Goal: Task Accomplishment & Management: Manage account settings

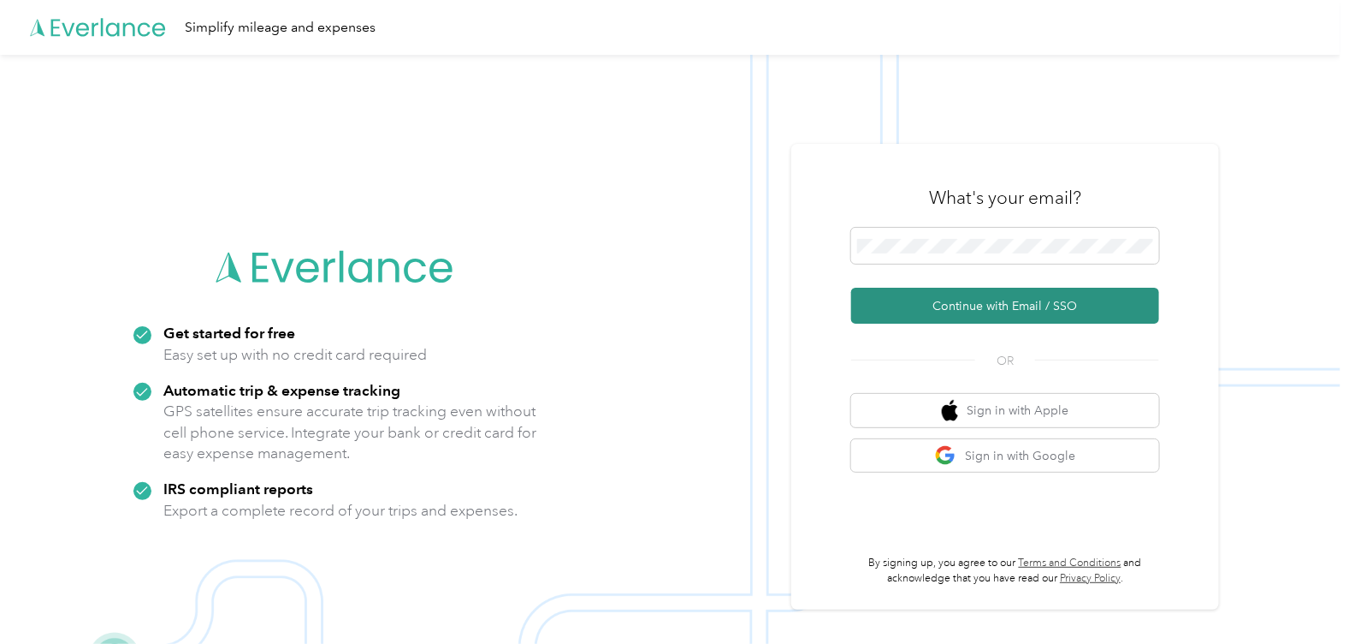
click at [965, 321] on button "Continue with Email / SSO" at bounding box center [1005, 306] width 308 height 36
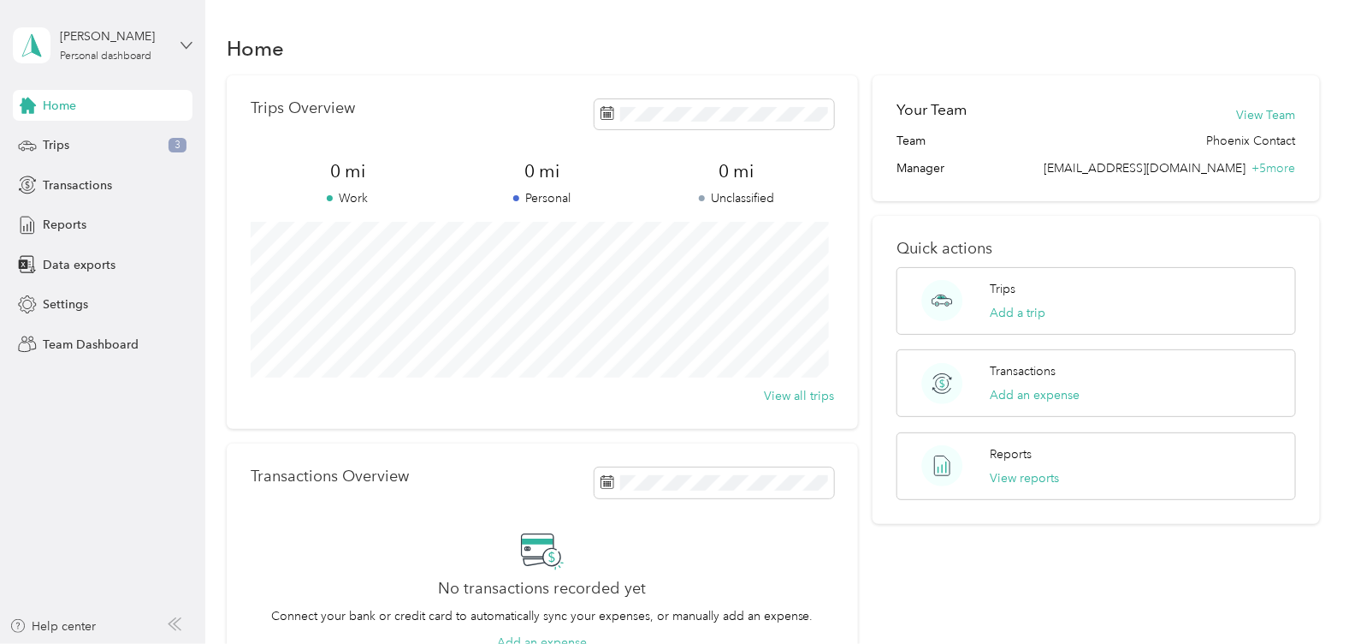
click at [187, 39] on icon at bounding box center [187, 45] width 12 height 12
click at [132, 145] on div "Team dashboard" at bounding box center [193, 141] width 336 height 30
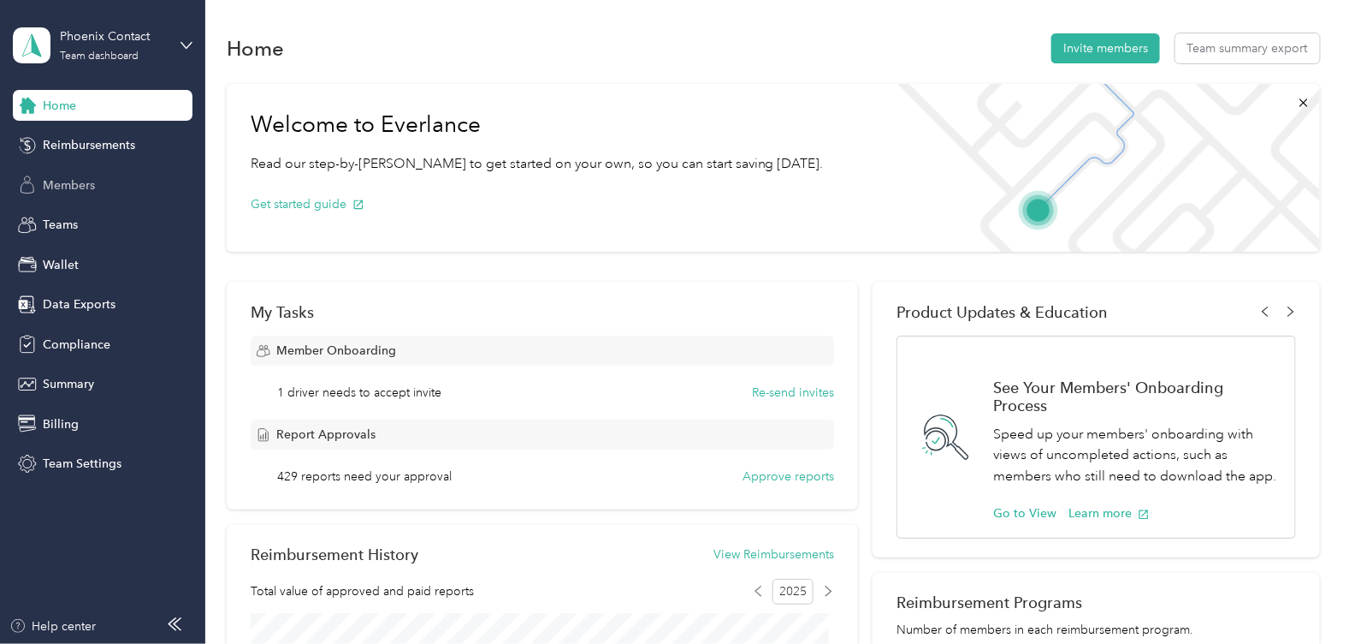
click at [112, 182] on div "Members" at bounding box center [103, 184] width 180 height 31
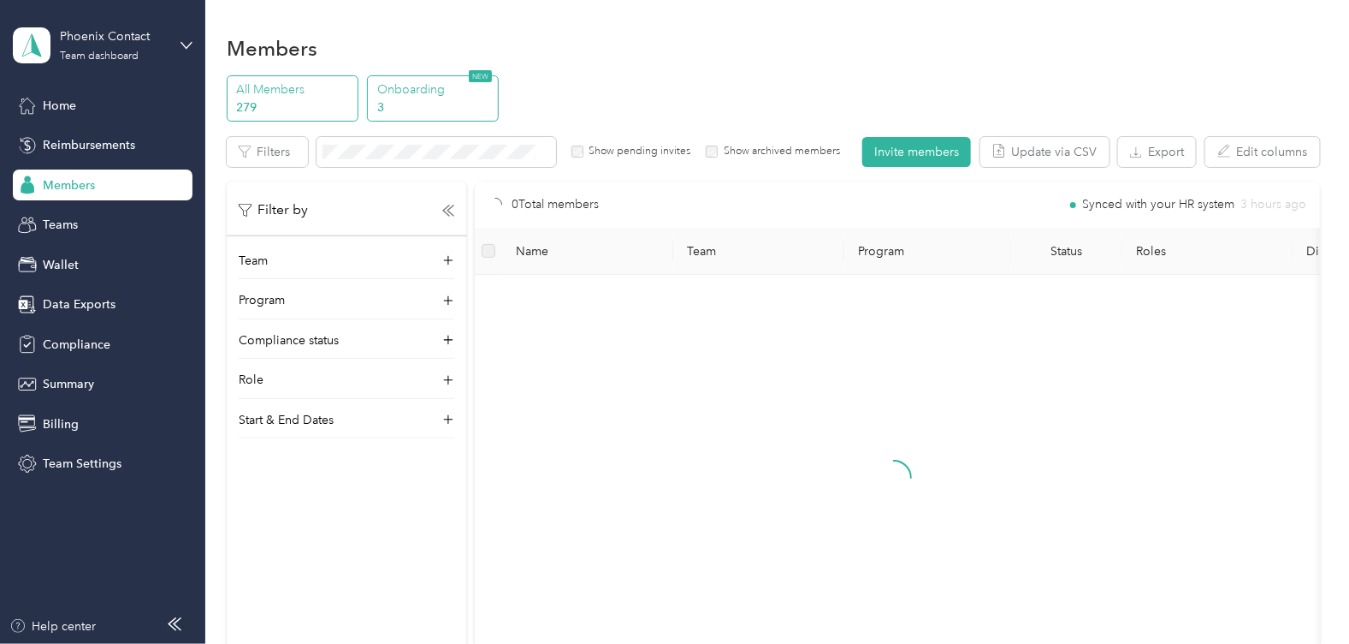
click at [450, 102] on p "3" at bounding box center [435, 107] width 116 height 18
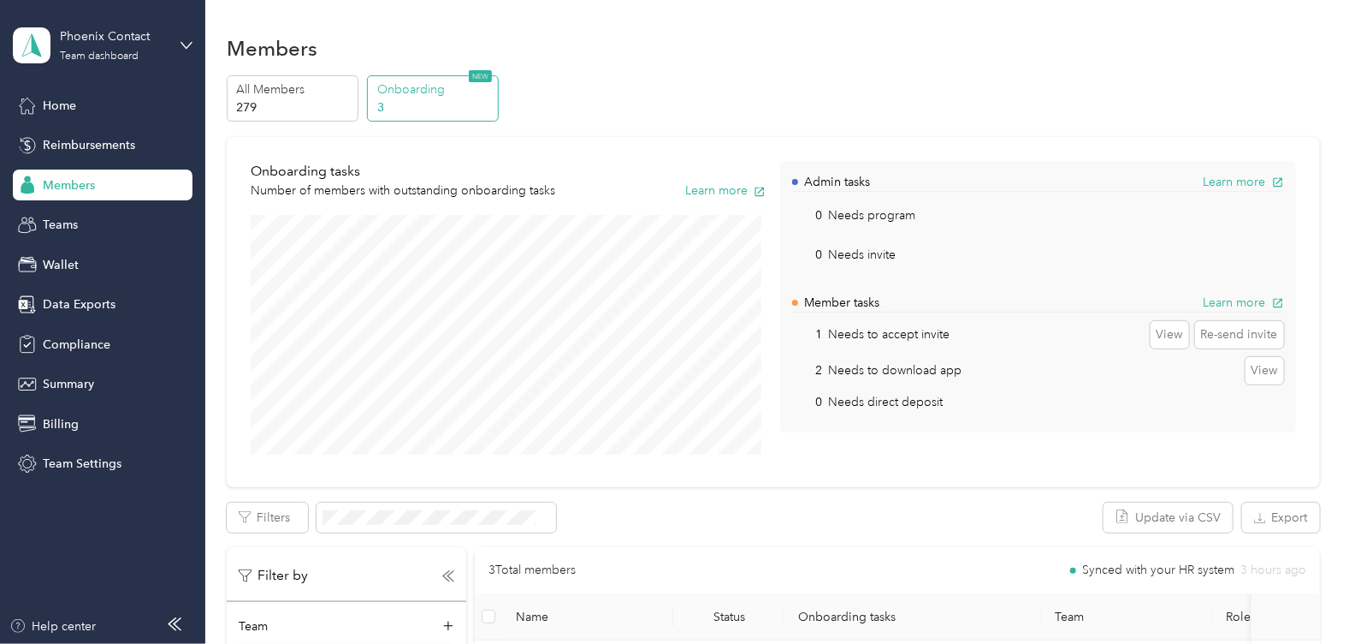
scroll to position [249, 0]
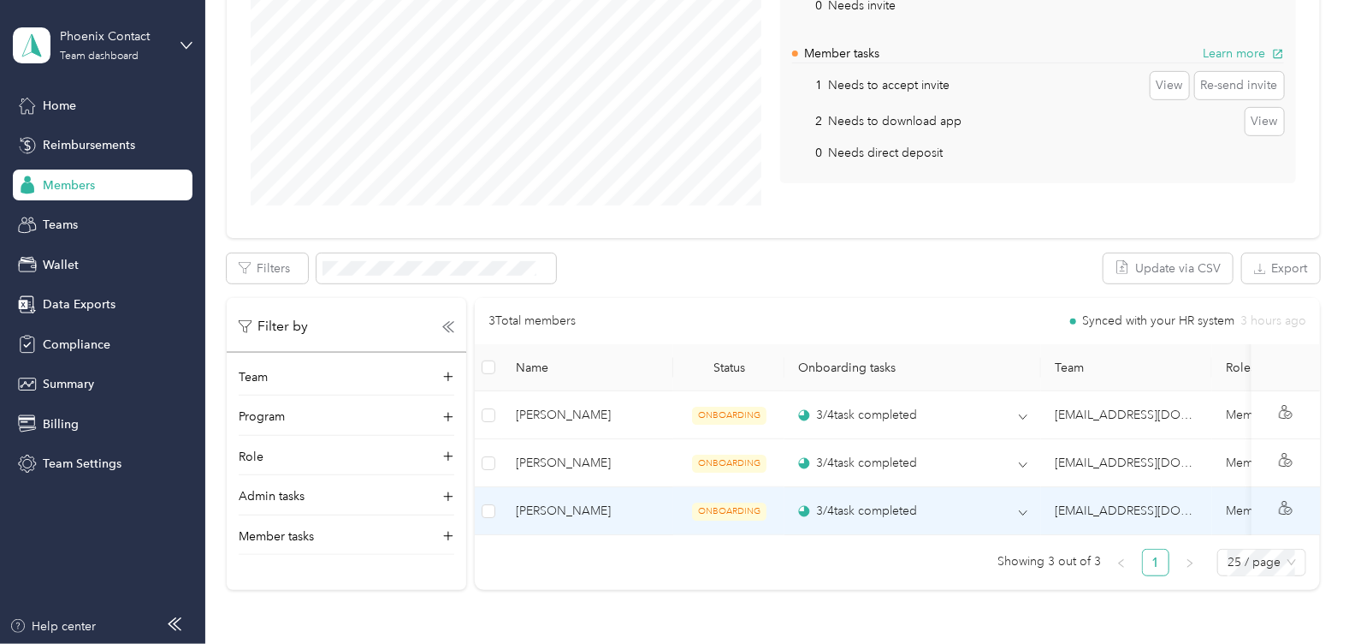
click at [636, 495] on td "Daniel J Boman" at bounding box center [587, 511] width 171 height 48
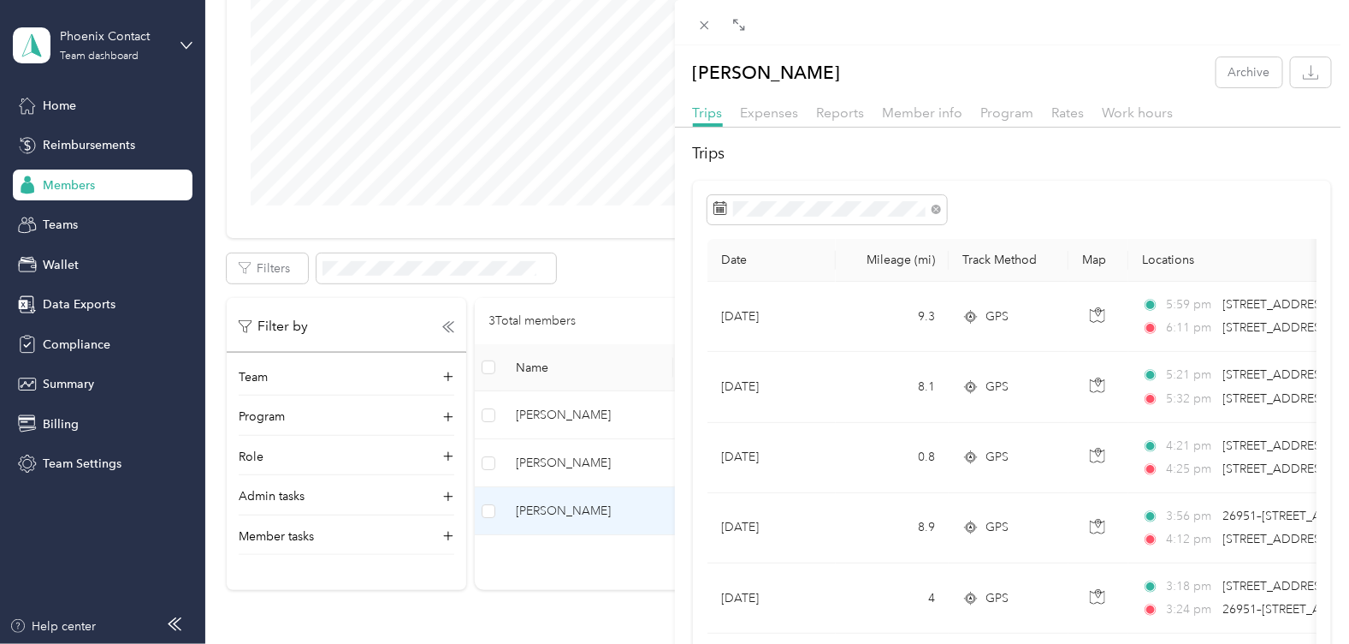
click at [573, 513] on div "Daniel J Boman Archive Trips Expenses Reports Member info Program Rates Work ho…" at bounding box center [674, 322] width 1349 height 644
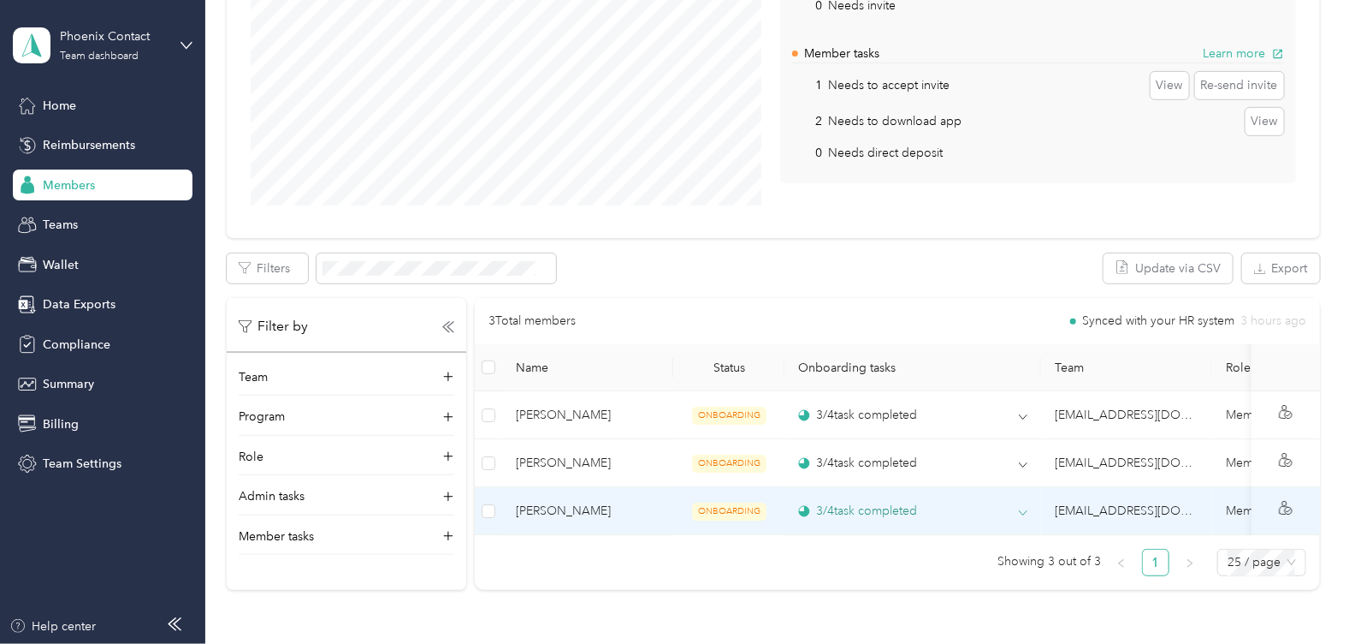
click at [818, 505] on div "3 / 4 task completed" at bounding box center [857, 510] width 119 height 18
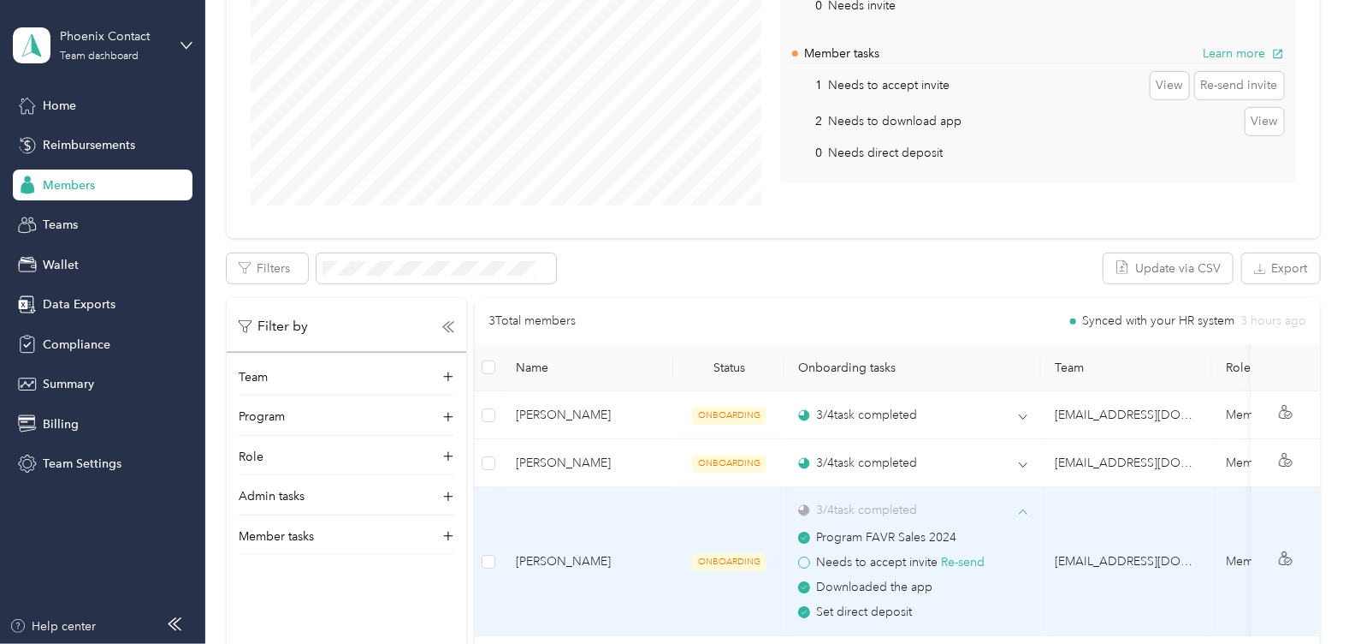
scroll to position [499, 0]
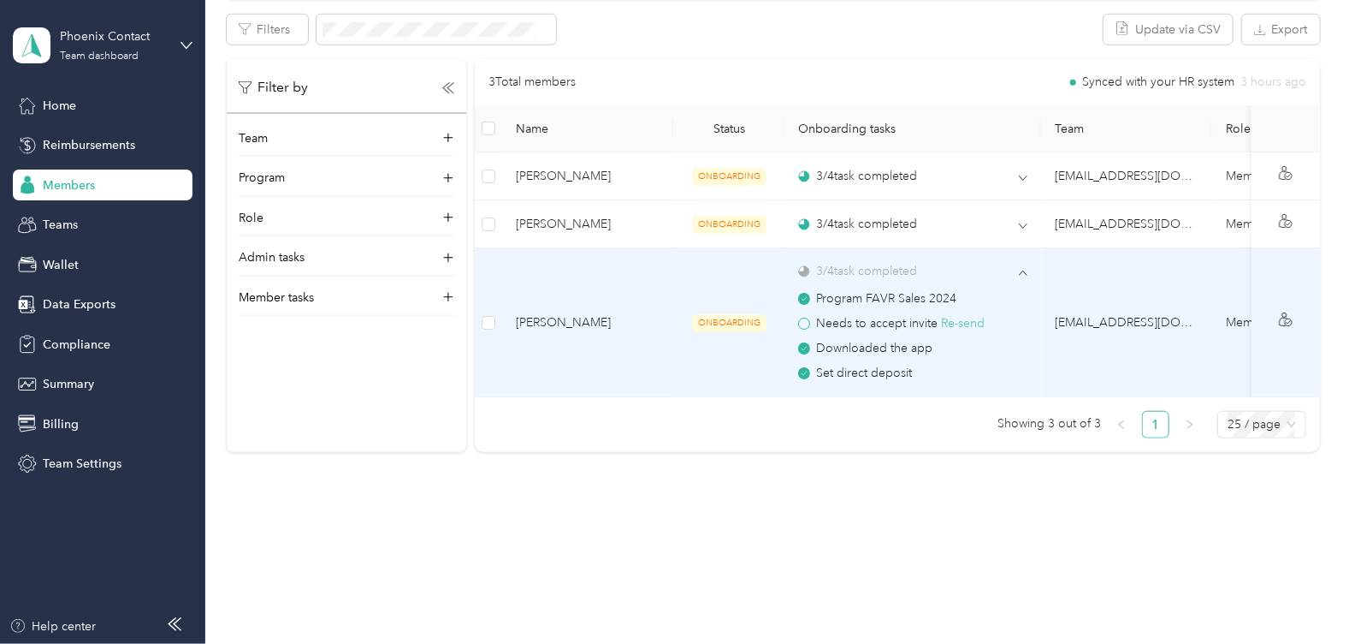
click at [976, 314] on button "Re-send" at bounding box center [963, 323] width 44 height 19
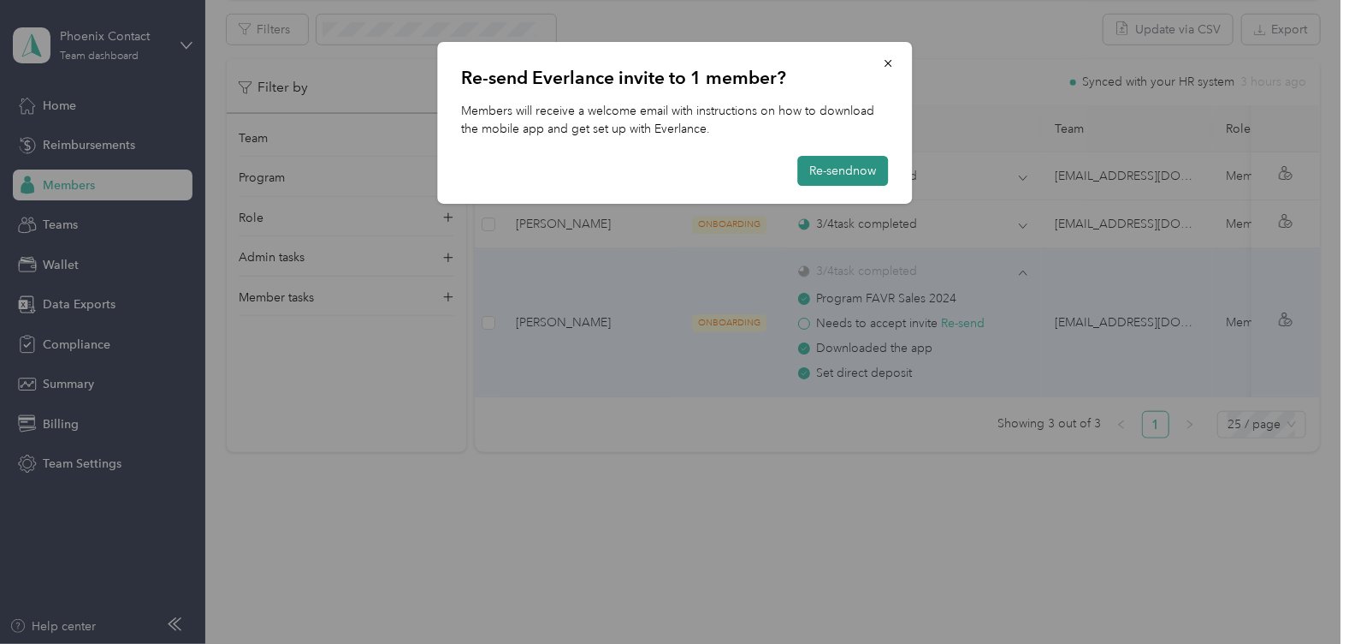
click at [851, 175] on button "Re-send now" at bounding box center [843, 171] width 91 height 30
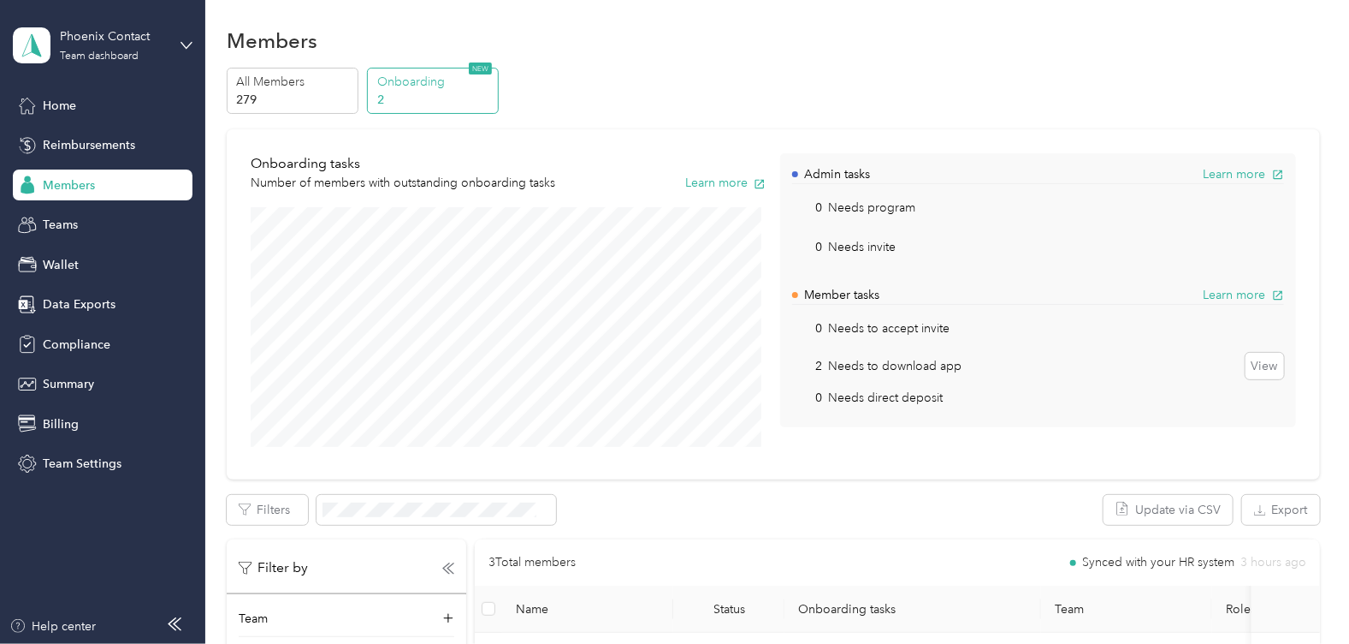
scroll to position [0, 0]
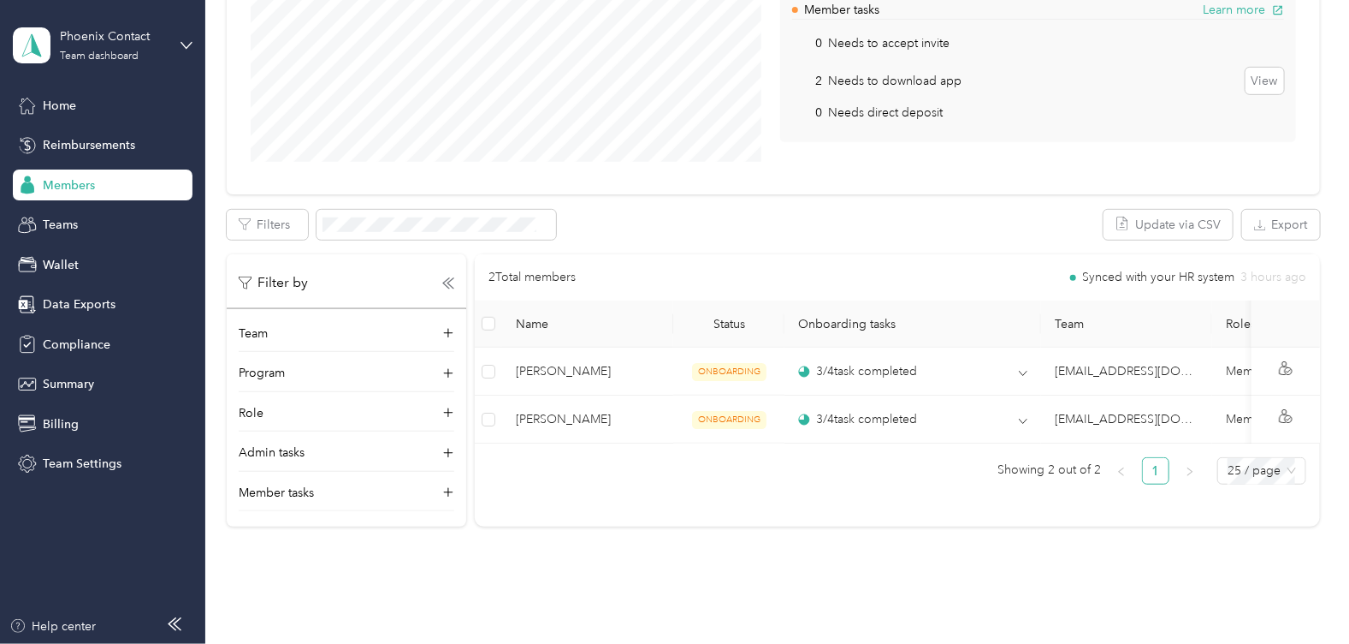
scroll to position [365, 0]
